Goal: Task Accomplishment & Management: Manage account settings

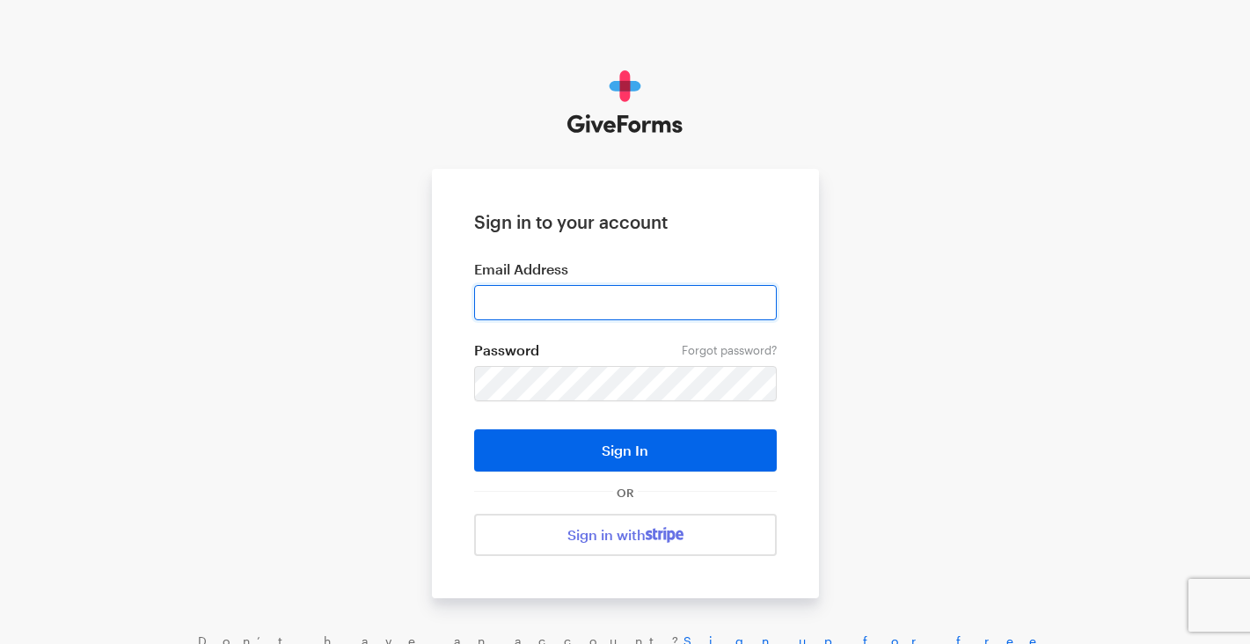
type input "alan@pahar-trust.org"
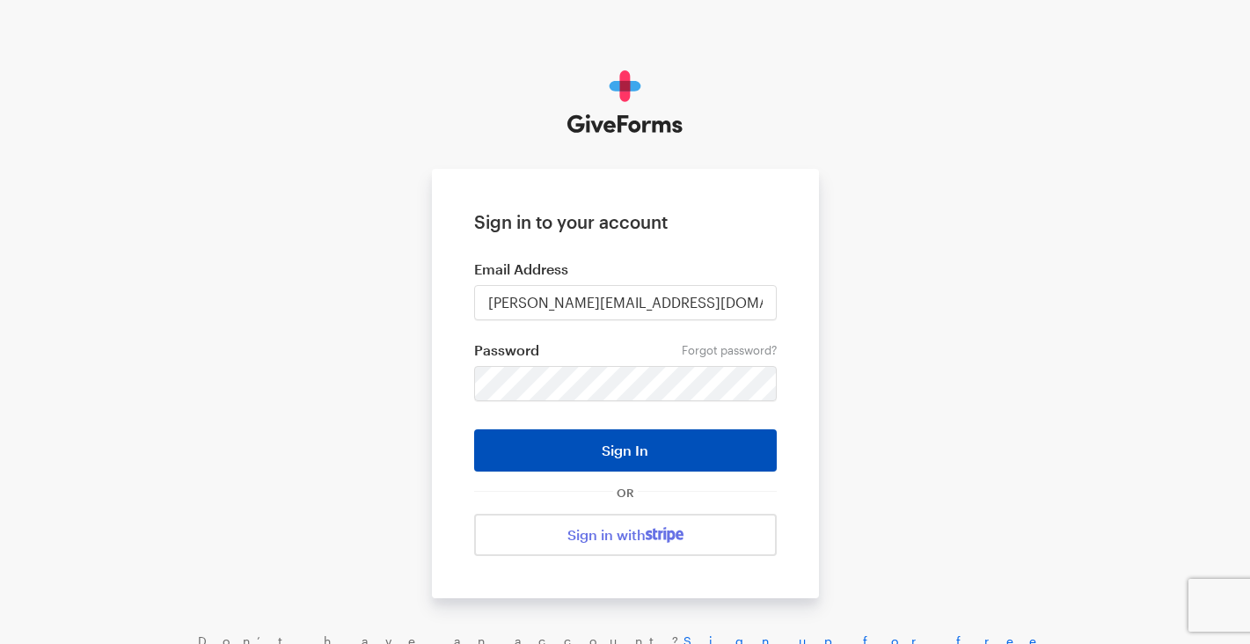
click at [641, 462] on button "Sign In" at bounding box center [625, 450] width 303 height 42
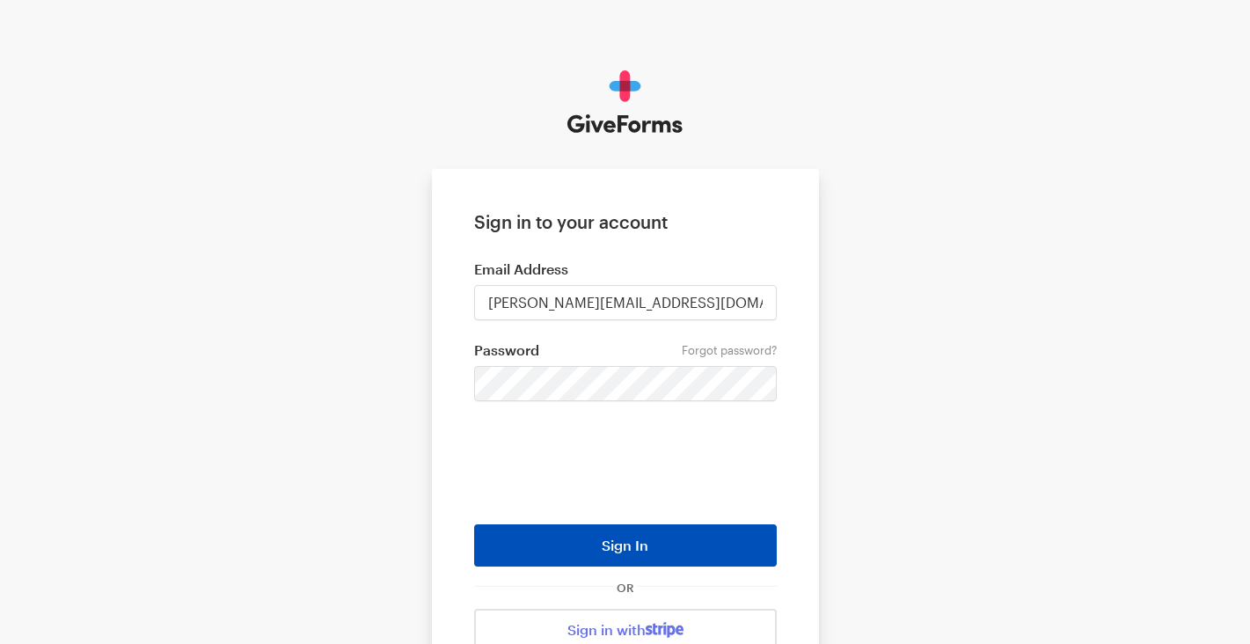
click at [643, 543] on button "Sign In" at bounding box center [625, 545] width 303 height 42
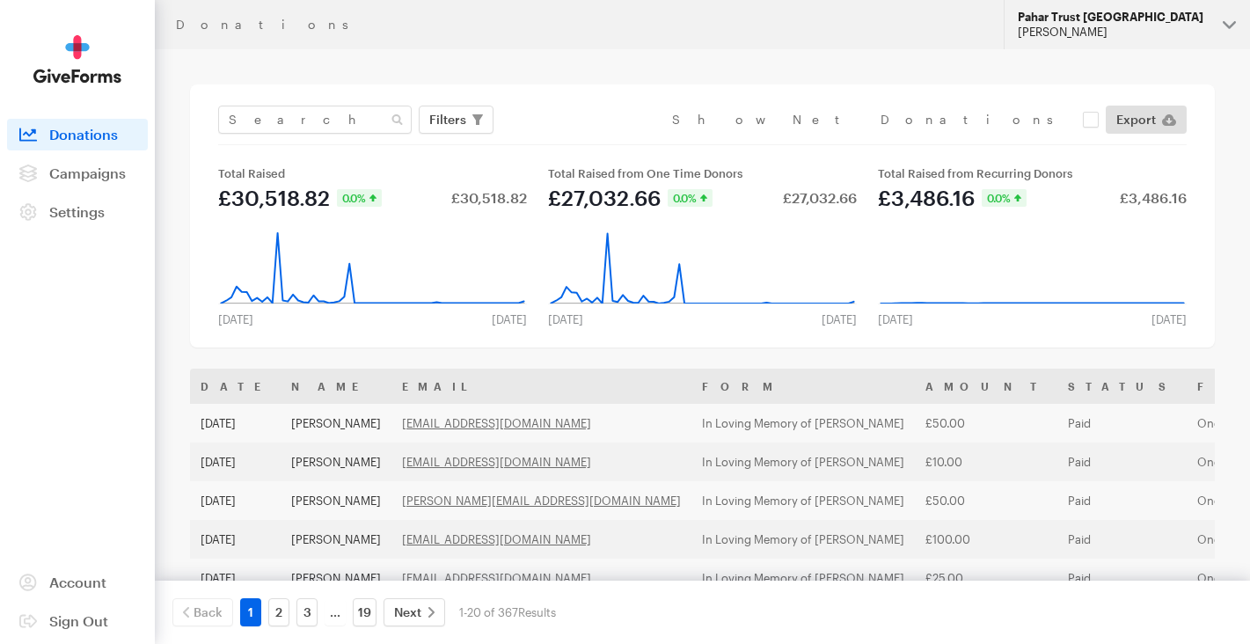
click at [1224, 24] on button "Pahar Trust [GEOGRAPHIC_DATA] [PERSON_NAME]" at bounding box center [1126, 24] width 246 height 49
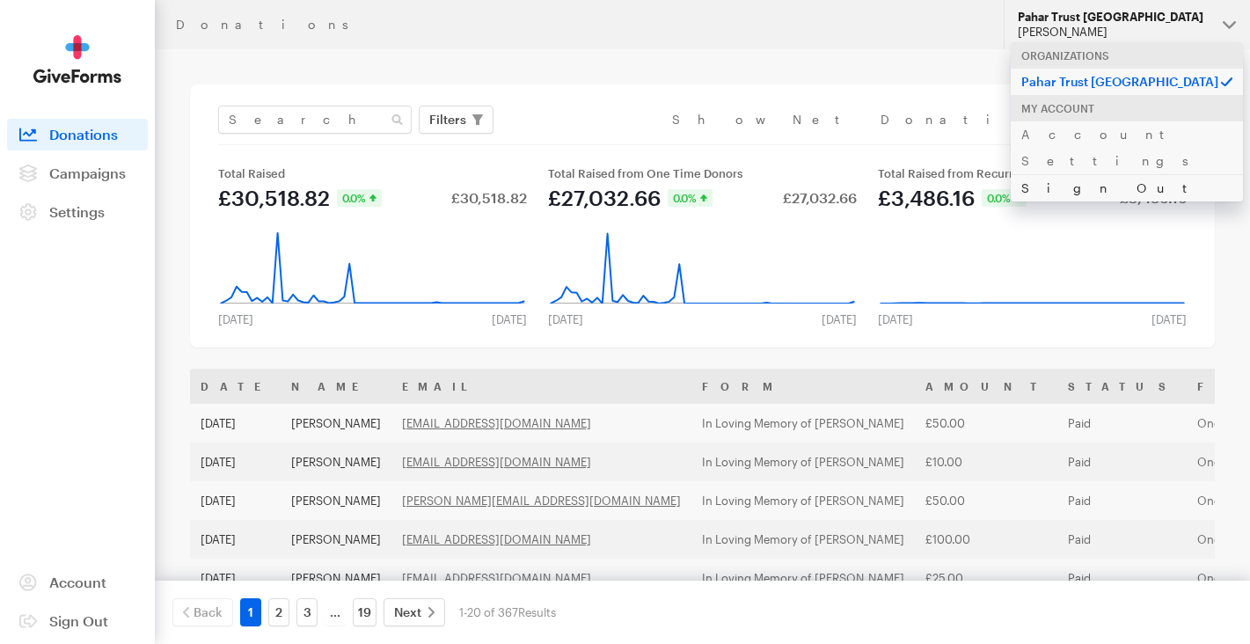
click at [1077, 174] on link "Sign Out" at bounding box center [1127, 187] width 232 height 27
